Goal: Go to known website: Access a specific website the user already knows

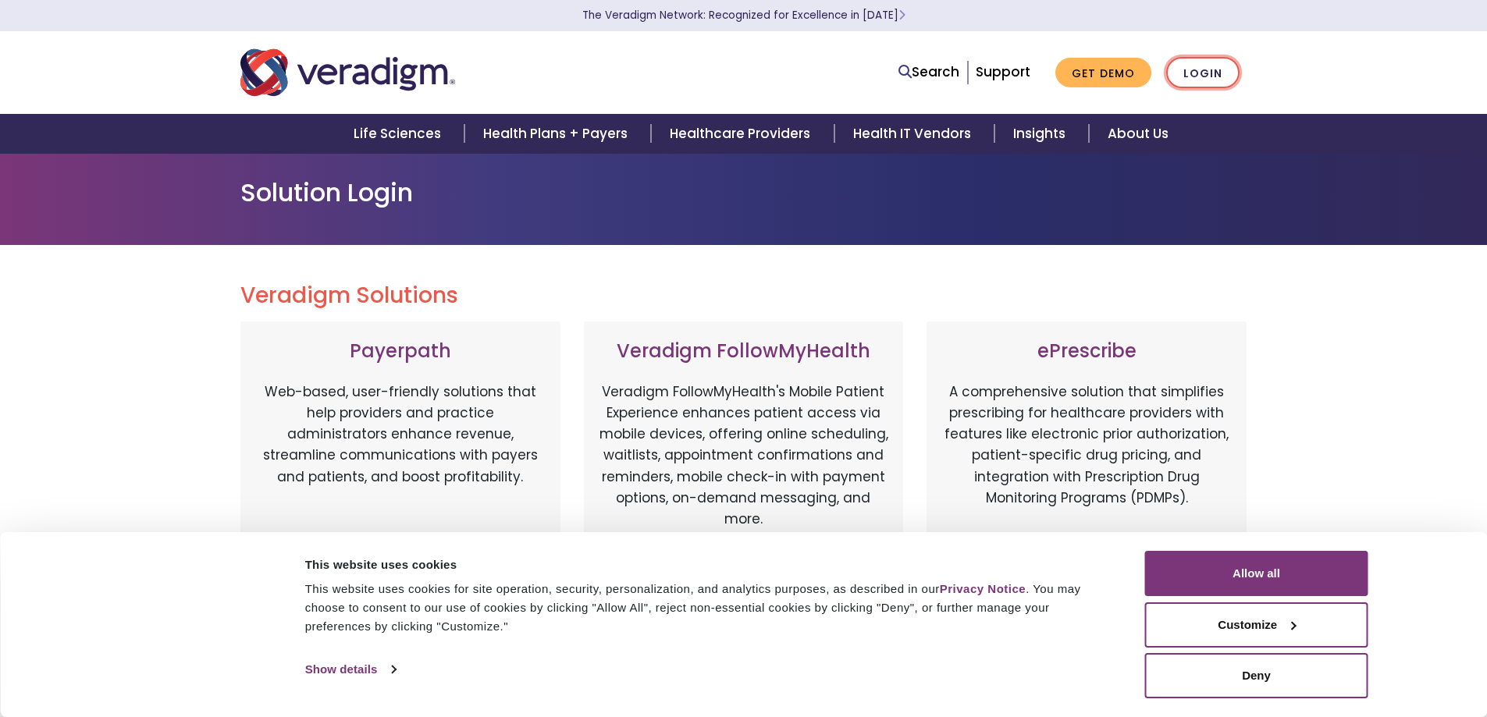
click at [1194, 63] on link "Login" at bounding box center [1202, 73] width 73 height 32
click at [1311, 571] on button "Allow all" at bounding box center [1256, 573] width 223 height 45
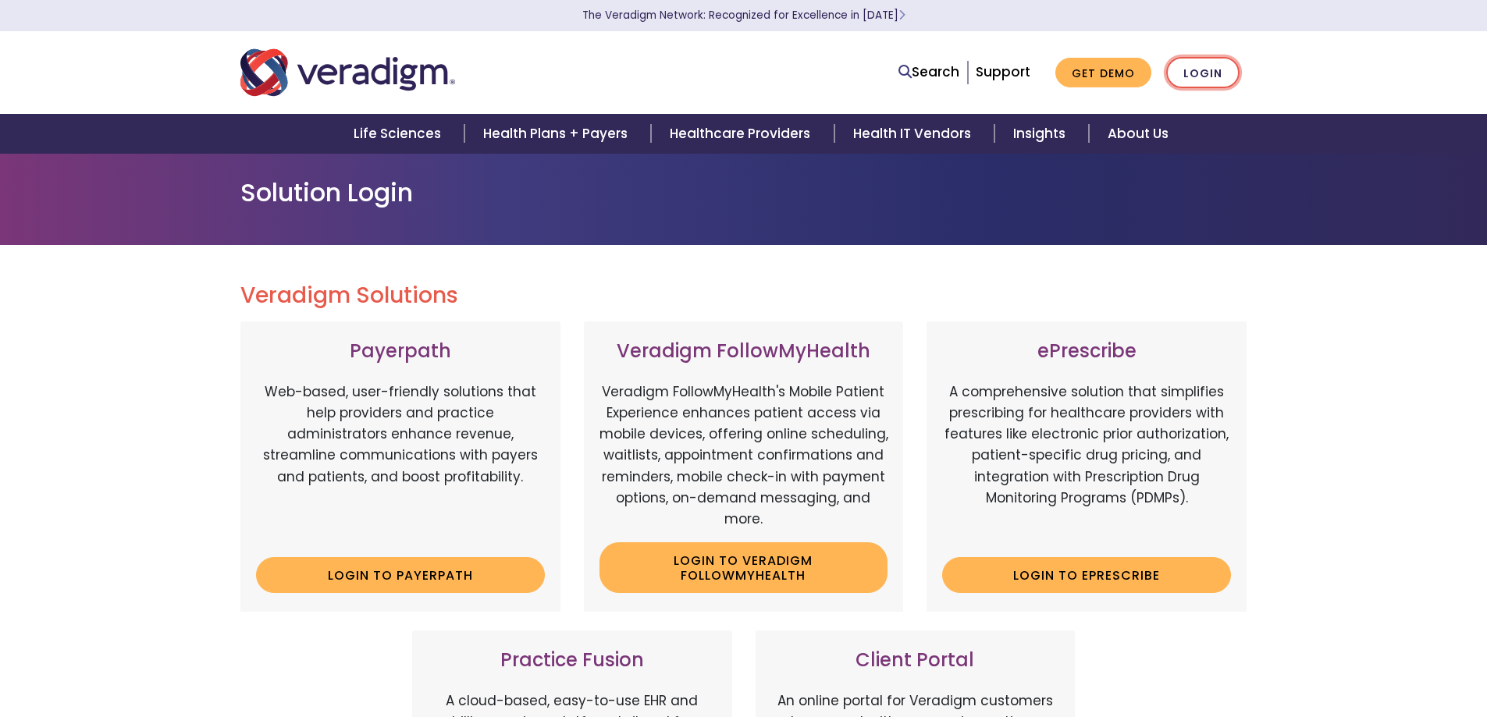
click at [1198, 87] on link "Login" at bounding box center [1202, 73] width 73 height 32
click at [1016, 571] on link "Login to ePrescribe" at bounding box center [1086, 575] width 289 height 36
